Goal: Information Seeking & Learning: Learn about a topic

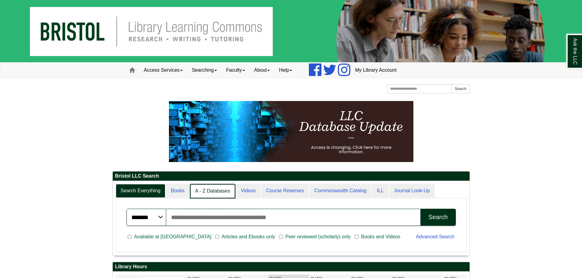
click at [220, 189] on link "A - Z Databases" at bounding box center [213, 191] width 46 height 14
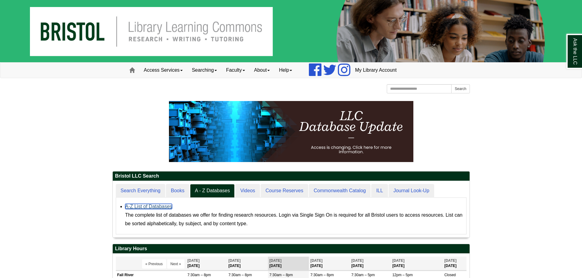
click at [143, 206] on link "A-Z List of Databases" at bounding box center [148, 206] width 47 height 5
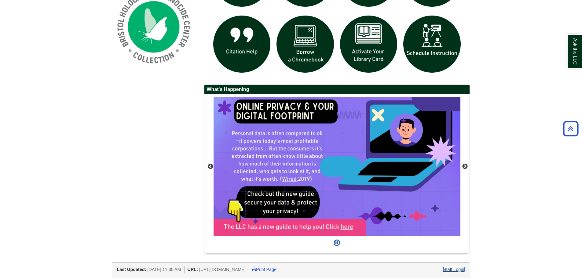
click at [454, 268] on link "Staff Login" at bounding box center [453, 269] width 21 height 5
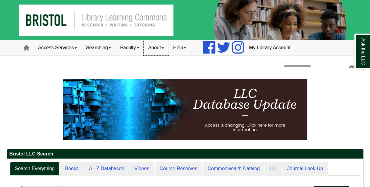
click at [165, 46] on link "About" at bounding box center [156, 47] width 25 height 15
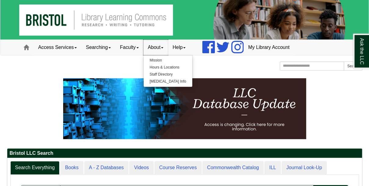
scroll to position [69, 357]
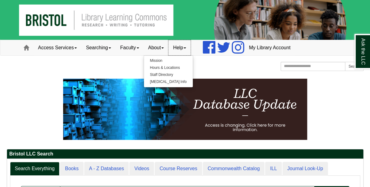
click at [186, 46] on link "Help" at bounding box center [180, 47] width 22 height 15
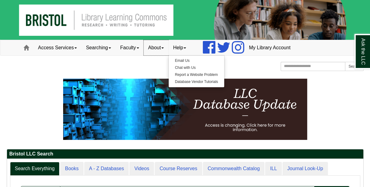
click at [164, 47] on link "About" at bounding box center [156, 47] width 25 height 15
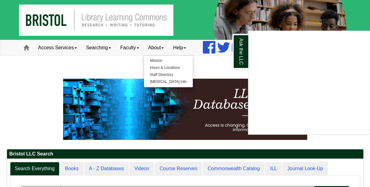
click at [162, 76] on div "Ask the LLC" at bounding box center [185, 93] width 370 height 187
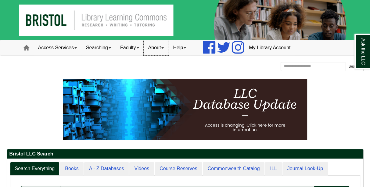
click at [159, 50] on link "About" at bounding box center [156, 47] width 25 height 15
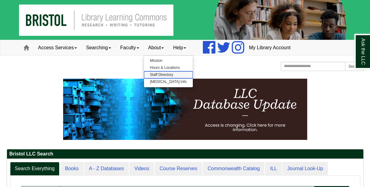
click at [159, 73] on link "Staff Directory" at bounding box center [168, 74] width 49 height 7
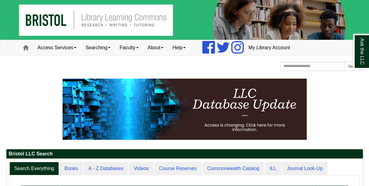
scroll to position [23, 82]
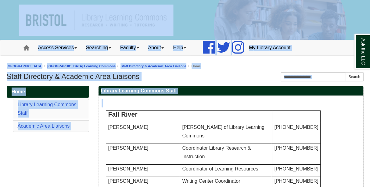
drag, startPoint x: 348, startPoint y: 145, endPoint x: 256, endPoint y: -43, distance: 209.6
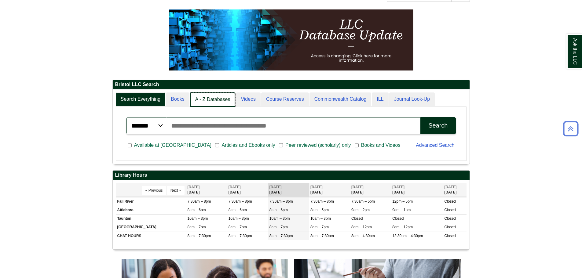
scroll to position [3, 3]
click at [210, 99] on link "A - Z Databases" at bounding box center [213, 100] width 46 height 14
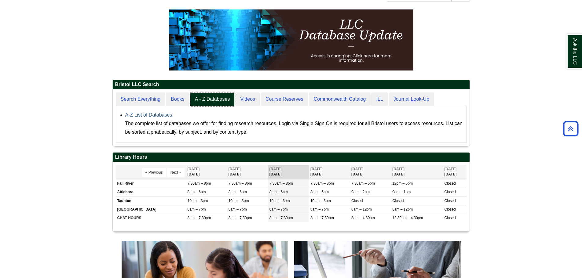
scroll to position [56, 357]
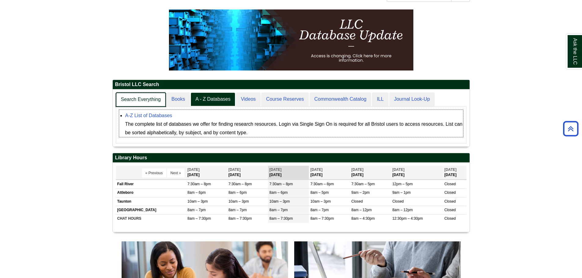
drag, startPoint x: 132, startPoint y: 109, endPoint x: 137, endPoint y: 103, distance: 8.1
click at [133, 107] on div "******* ***** ****** Search articles, books, journals & more Search Available a…" at bounding box center [291, 125] width 351 height 37
click at [137, 103] on link "Search Everything" at bounding box center [141, 100] width 50 height 14
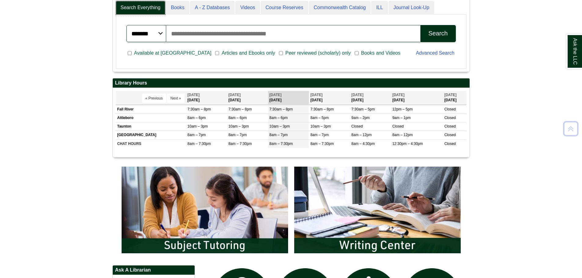
scroll to position [305, 0]
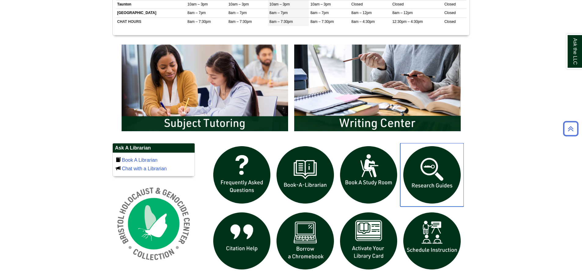
click at [428, 191] on img "slideshow" at bounding box center [432, 175] width 64 height 64
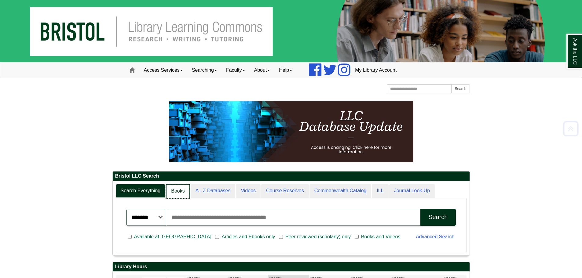
scroll to position [3, 3]
click at [173, 184] on link "Books" at bounding box center [178, 191] width 24 height 14
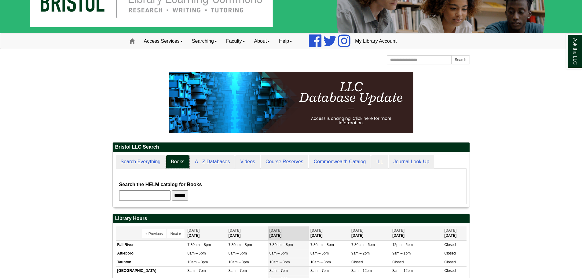
scroll to position [61, 0]
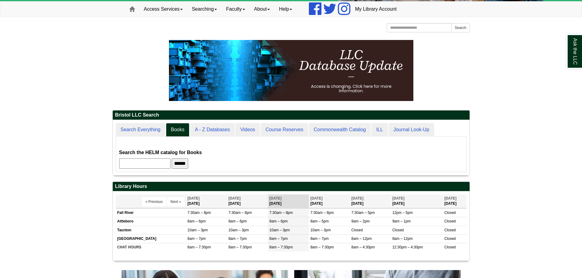
click at [188, 167] on input "******" at bounding box center [180, 163] width 16 height 10
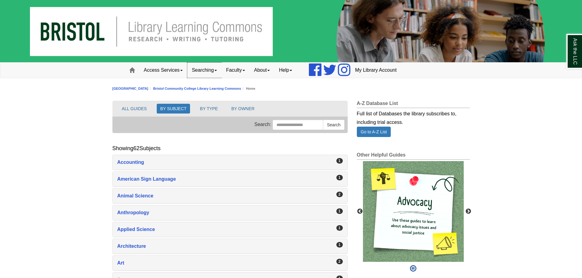
click at [206, 71] on link "Searching" at bounding box center [204, 70] width 34 height 15
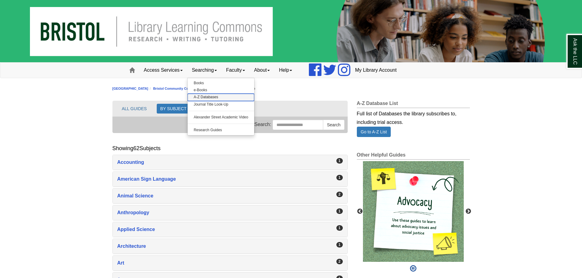
click at [209, 96] on link "A-Z Databases" at bounding box center [221, 97] width 67 height 7
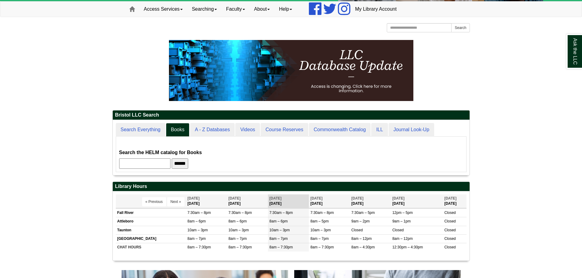
scroll to position [55, 357]
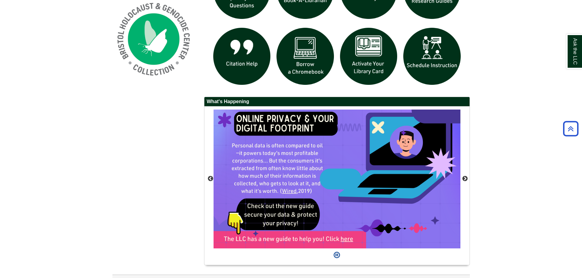
scroll to position [439, 0]
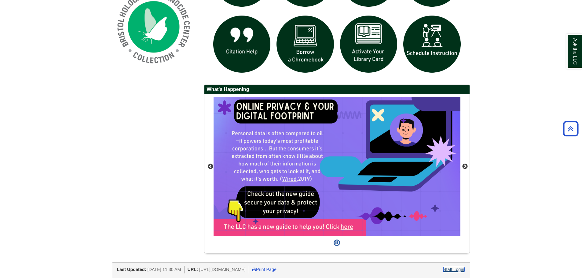
click at [456, 271] on link "Staff Login" at bounding box center [453, 269] width 21 height 5
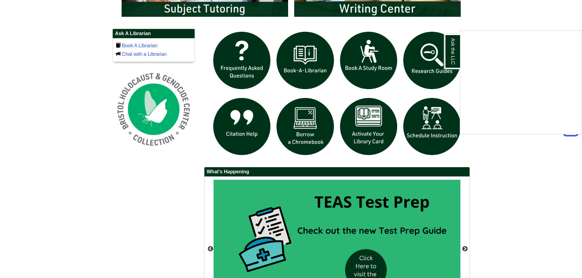
scroll to position [366, 0]
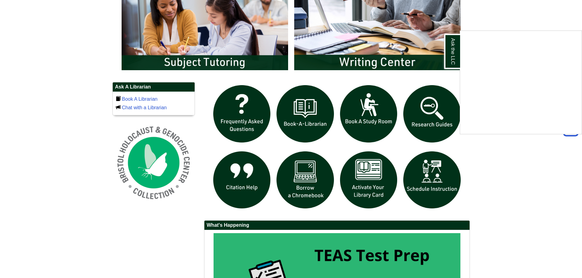
click at [133, 95] on div "Ask the LLC" at bounding box center [291, 139] width 582 height 278
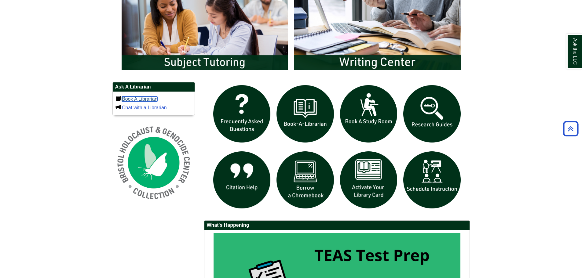
click at [133, 97] on link "Book A Librarian" at bounding box center [140, 99] width 36 height 5
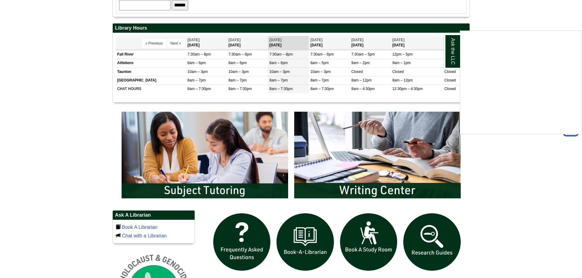
scroll to position [275, 0]
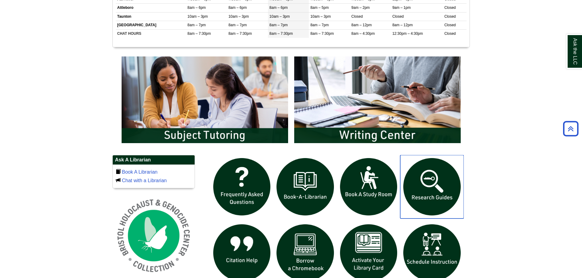
click at [453, 191] on img "slideshow" at bounding box center [432, 187] width 64 height 64
drag, startPoint x: 68, startPoint y: 31, endPoint x: 101, endPoint y: 1, distance: 45.0
click at [67, 31] on body "Skip to Main Content Toggle navigation Home Access Services Access Services Pol…" at bounding box center [291, 106] width 582 height 762
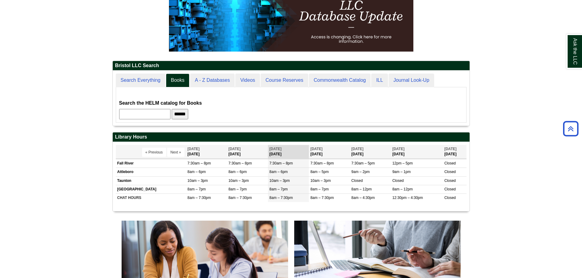
scroll to position [31, 0]
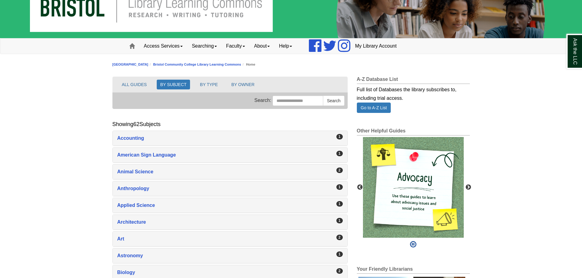
scroll to position [61, 0]
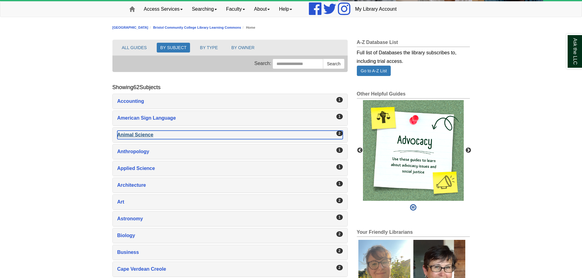
click at [149, 139] on div "Animal Science , 2 guides" at bounding box center [229, 135] width 225 height 9
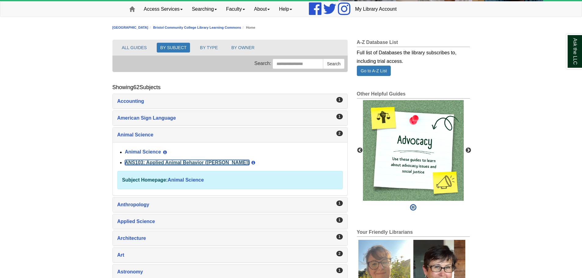
click at [191, 165] on link "ANS103: Applied Animal Behavior ([PERSON_NAME])" at bounding box center [187, 162] width 125 height 5
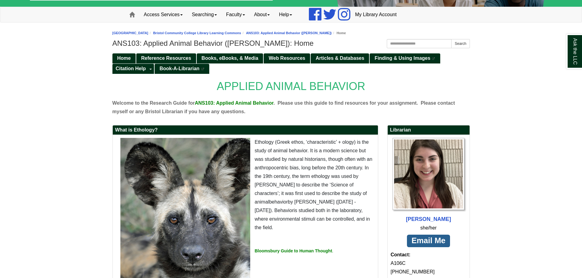
scroll to position [61, 0]
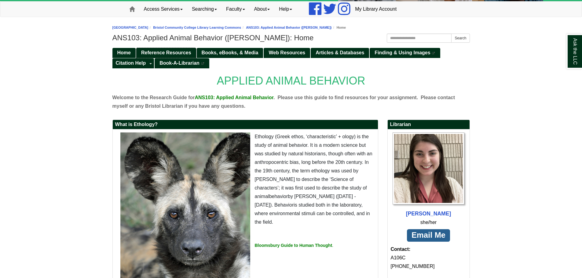
click at [176, 53] on span "Reference Resources" at bounding box center [166, 52] width 50 height 5
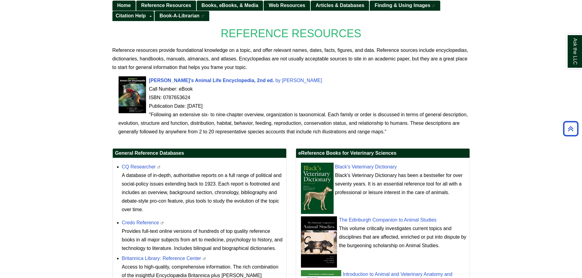
scroll to position [28, 0]
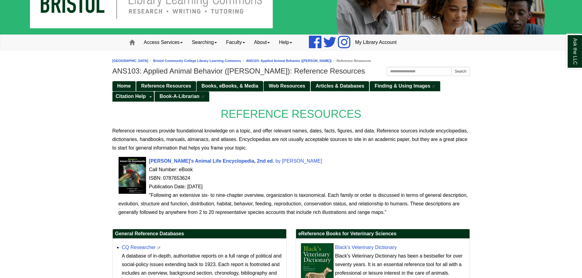
click at [231, 89] on link "Books, eBooks, & Media" at bounding box center [230, 86] width 67 height 10
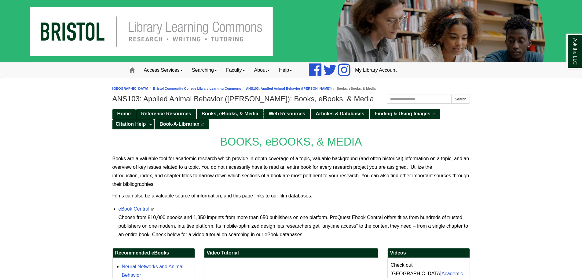
click at [290, 117] on link "Web Resources" at bounding box center [287, 114] width 46 height 10
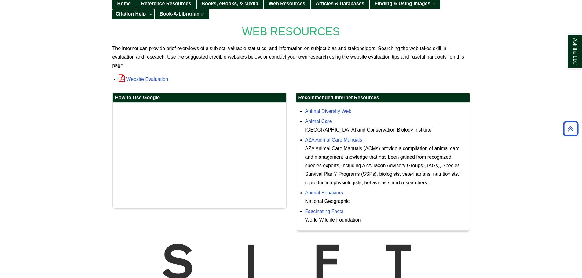
scroll to position [17, 0]
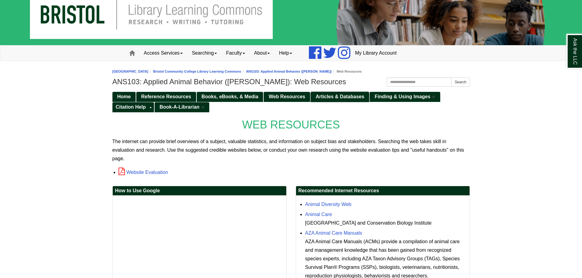
click at [326, 100] on link "Articles & Databases" at bounding box center [340, 97] width 58 height 10
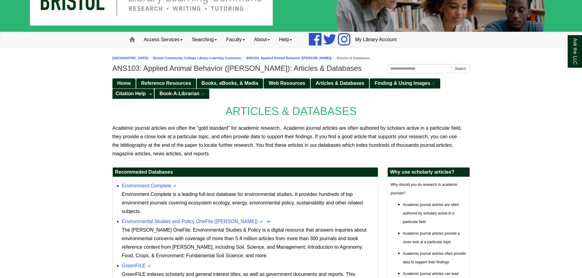
scroll to position [140, 0]
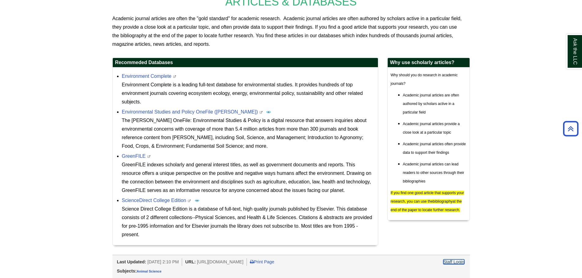
click at [458, 261] on link "Staff Login" at bounding box center [453, 262] width 21 height 5
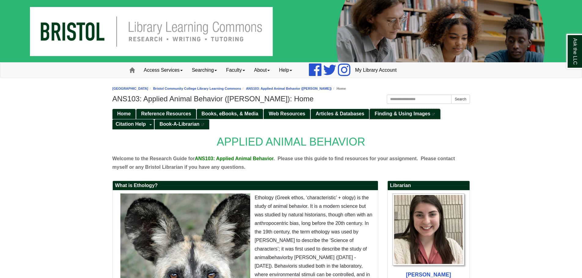
click at [395, 118] on link "Finding & Using Images This link opens in a new window" at bounding box center [405, 114] width 70 height 10
click at [393, 113] on span "Finding & Using Images" at bounding box center [402, 113] width 56 height 5
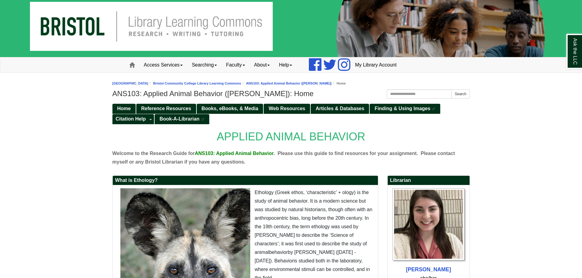
scroll to position [147, 0]
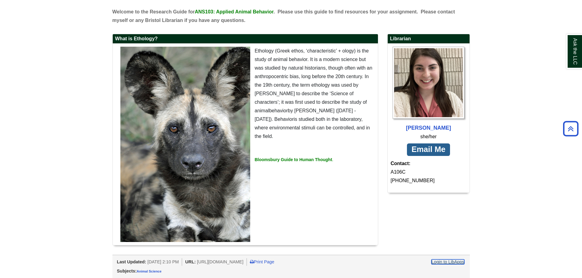
click at [447, 264] on link "Login to LibApps" at bounding box center [447, 262] width 33 height 5
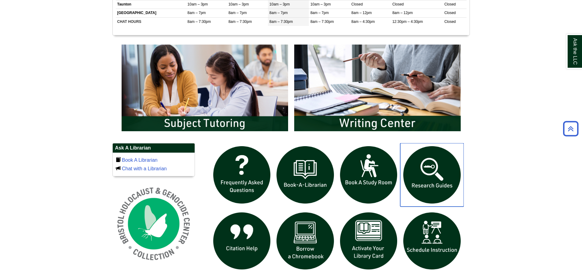
click at [437, 155] on img "slideshow" at bounding box center [432, 175] width 64 height 64
click at [142, 161] on link "Book A Librarian" at bounding box center [140, 160] width 36 height 5
click at [96, 99] on body "Skip to Main Content Toggle navigation Home Access Services Access Services Pol…" at bounding box center [291, 85] width 582 height 781
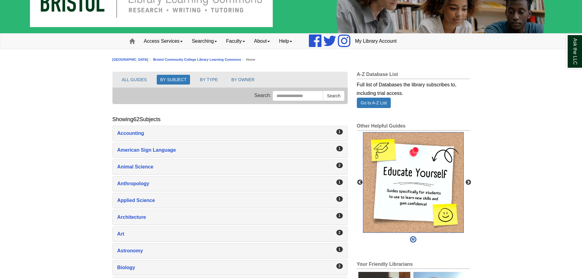
scroll to position [31, 0]
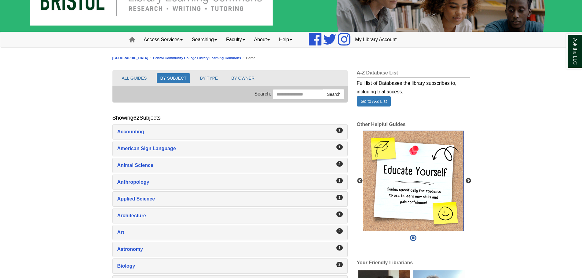
click at [442, 173] on img "slideshow" at bounding box center [413, 181] width 101 height 101
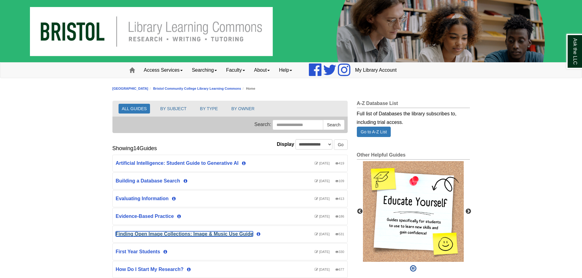
click at [206, 232] on link "Finding Open Image Collections: Image & Music Use Guide" at bounding box center [184, 233] width 137 height 5
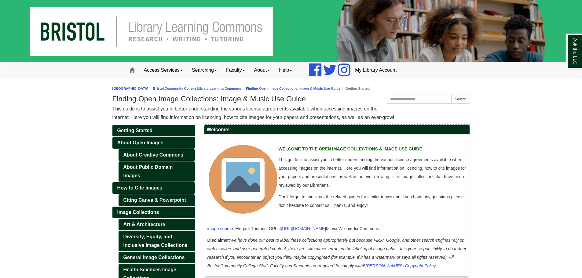
drag, startPoint x: 421, startPoint y: 157, endPoint x: 439, endPoint y: 2, distance: 155.6
click at [421, 157] on p "This guide is to assist you in better understanding the various license agreeme…" at bounding box center [336, 172] width 259 height 34
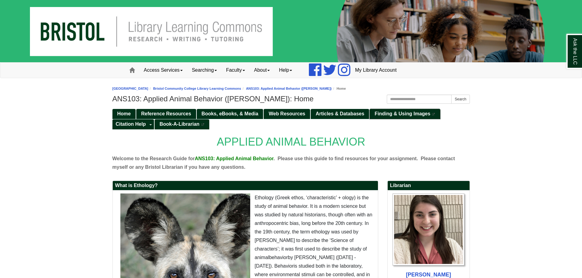
click at [392, 117] on link "Finding & Using Images This link opens in a new window" at bounding box center [405, 114] width 70 height 10
click at [144, 123] on span "Citation Help" at bounding box center [131, 124] width 30 height 5
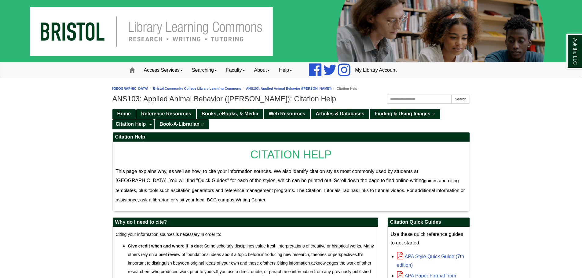
click at [234, 152] on p "CITATION HELP" at bounding box center [291, 154] width 351 height 19
click at [131, 113] on link "Home" at bounding box center [123, 114] width 23 height 10
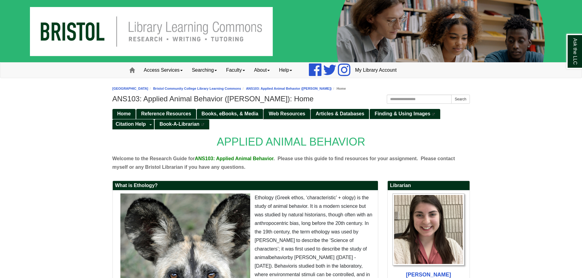
click at [293, 116] on span "Web Resources" at bounding box center [286, 113] width 37 height 5
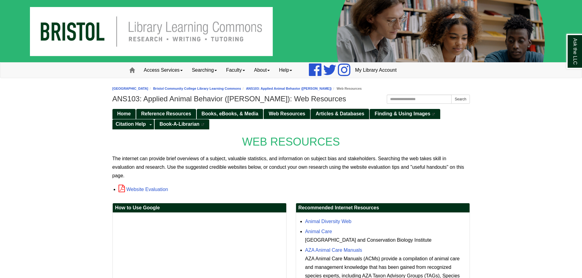
click at [336, 111] on link "Articles & Databases" at bounding box center [340, 114] width 58 height 10
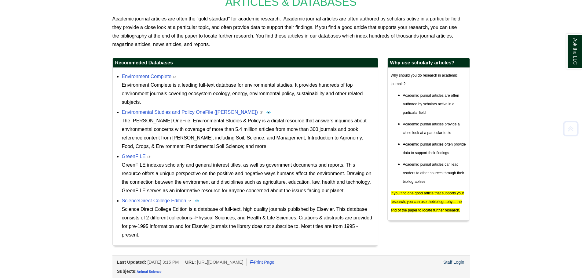
scroll to position [140, 0]
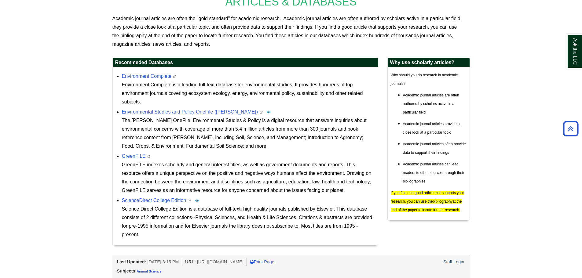
click at [462, 266] on div "Subjects: Animal Science" at bounding box center [290, 271] width 357 height 11
click at [461, 264] on link "Staff Login" at bounding box center [453, 262] width 21 height 5
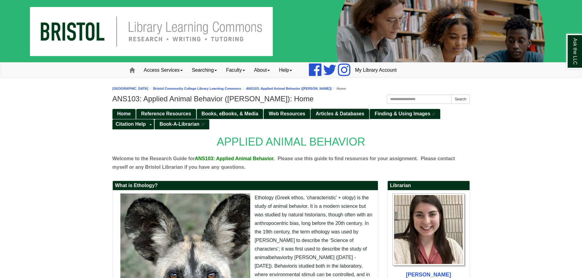
click at [325, 115] on span "Articles & Databases" at bounding box center [339, 113] width 49 height 5
